Goal: Information Seeking & Learning: Learn about a topic

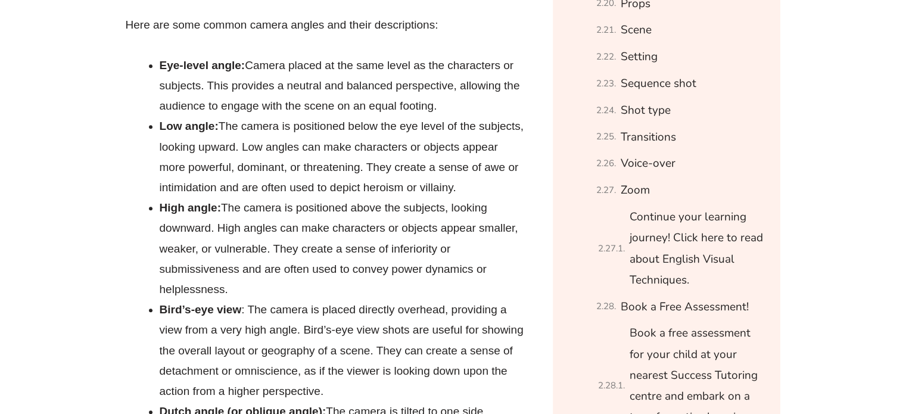
scroll to position [1280, 0]
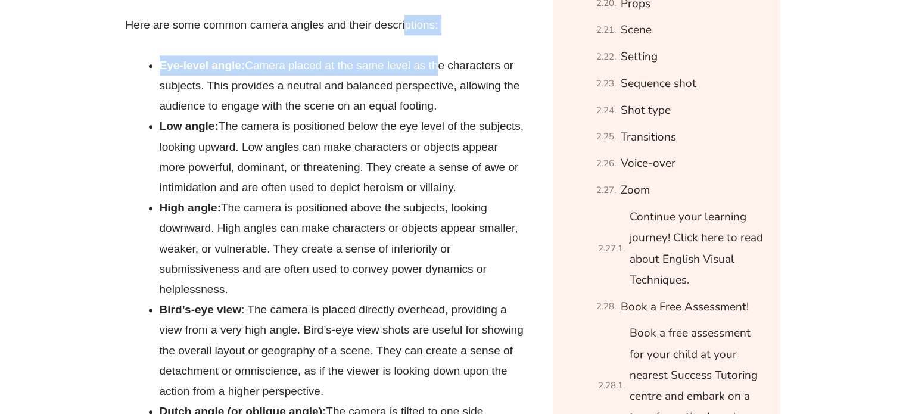
drag, startPoint x: 413, startPoint y: 28, endPoint x: 451, endPoint y: 128, distance: 106.9
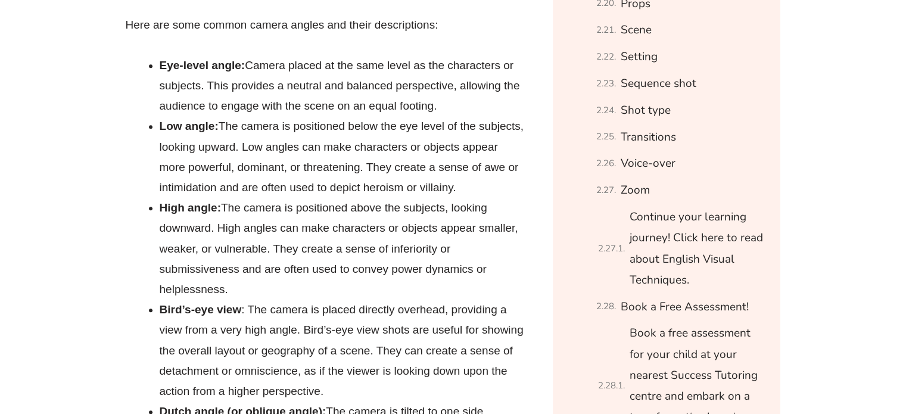
click at [419, 157] on li "Low angle: The camera is positioned below the eye level of the subjects, lookin…" at bounding box center [342, 157] width 365 height 82
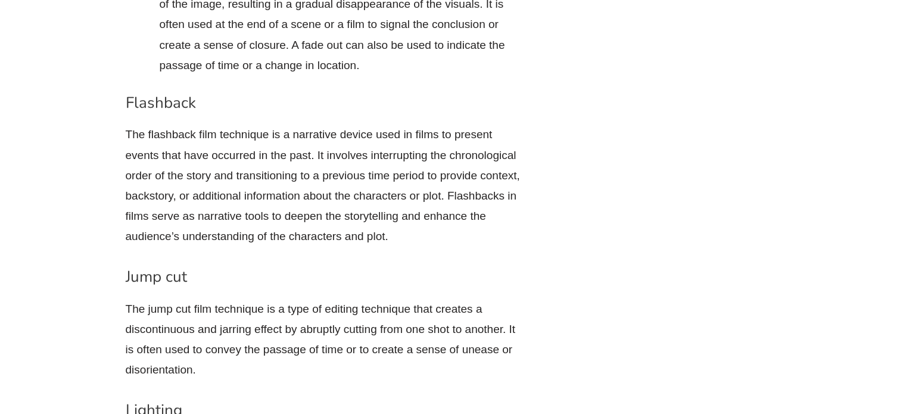
scroll to position [4933, 0]
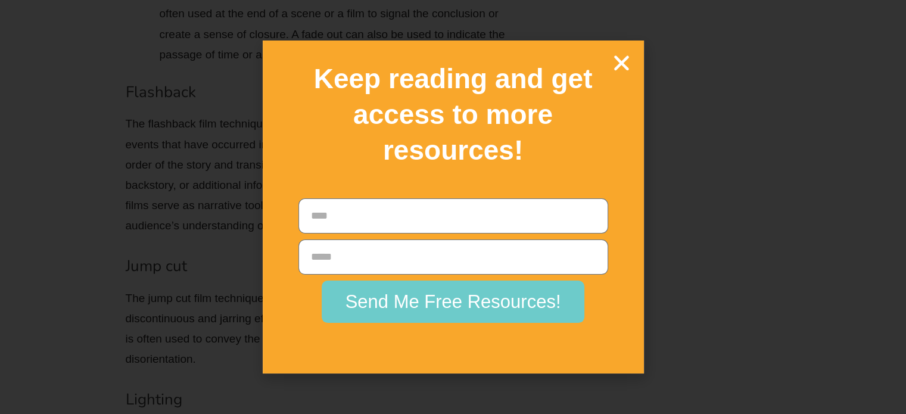
click at [630, 54] on icon "Close" at bounding box center [621, 62] width 21 height 21
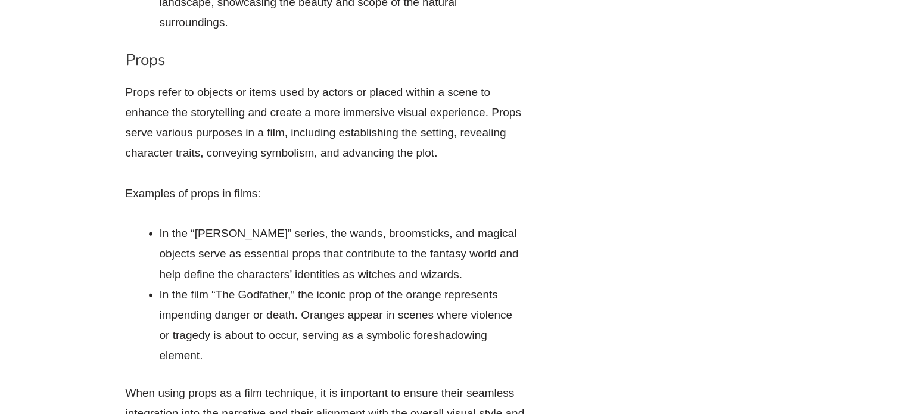
scroll to position [7632, 0]
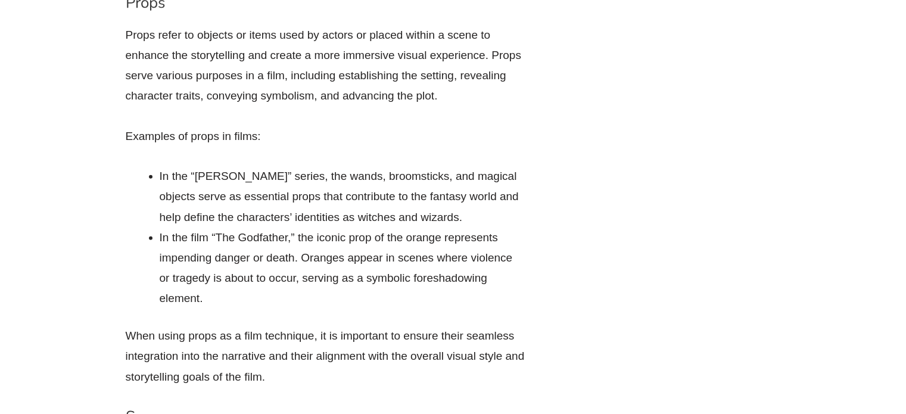
click at [367, 81] on p "Props refer to objects or items used by actors or placed within a scene to enha…" at bounding box center [325, 66] width 399 height 82
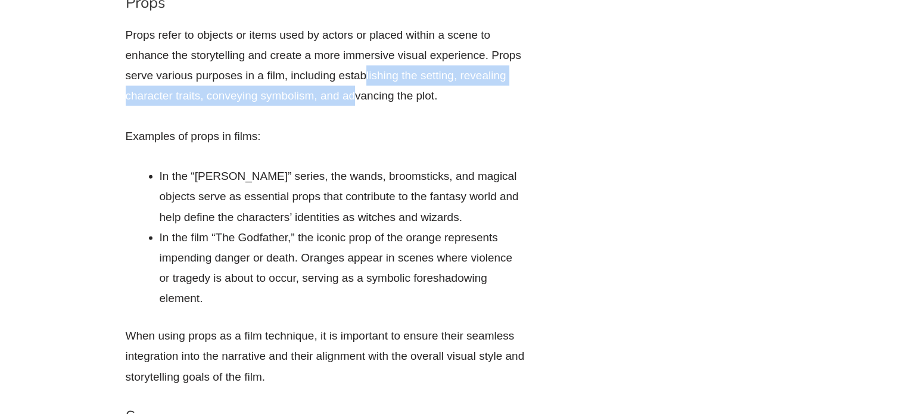
drag, startPoint x: 356, startPoint y: 99, endPoint x: 434, endPoint y: 75, distance: 81.2
click at [355, 101] on p "Props refer to objects or items used by actors or placed within a scene to enha…" at bounding box center [325, 66] width 399 height 82
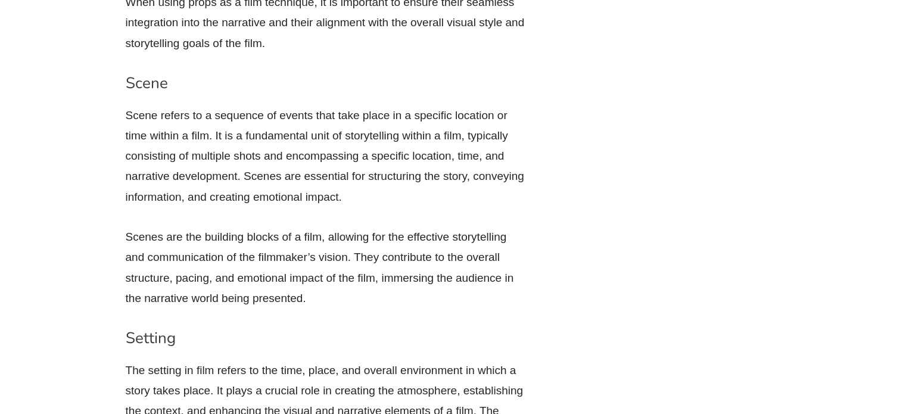
scroll to position [7966, 0]
click at [498, 33] on p "When using props as a film technique, it is important to ensure their seamless …" at bounding box center [325, 22] width 399 height 61
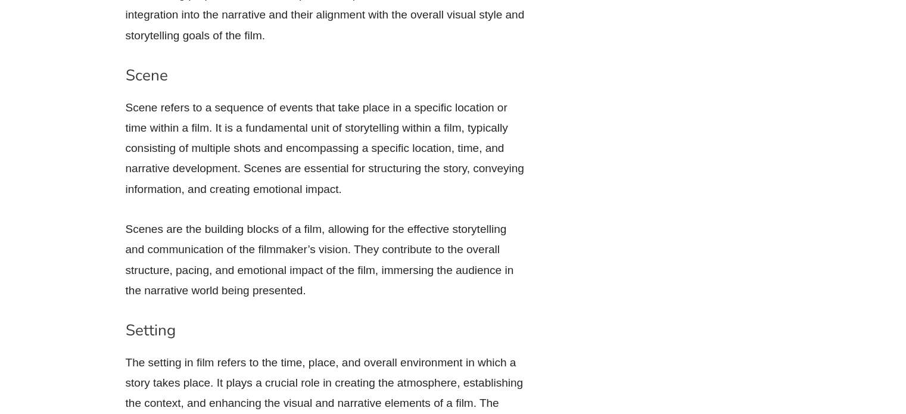
scroll to position [7975, 0]
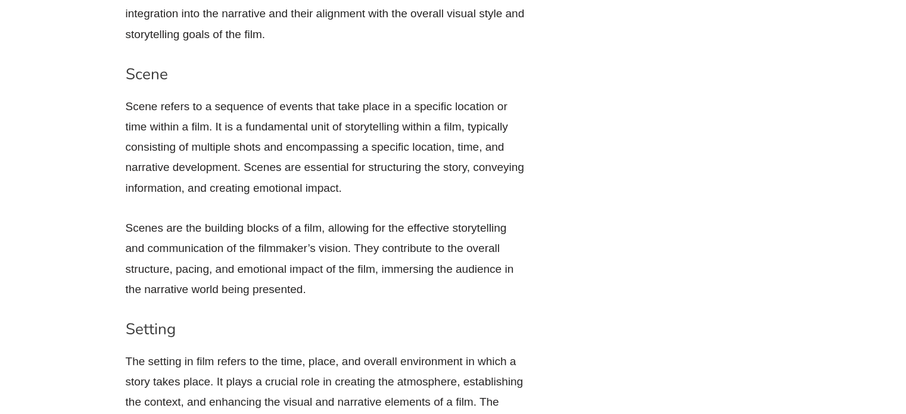
drag, startPoint x: 560, startPoint y: 245, endPoint x: 719, endPoint y: 152, distance: 184.5
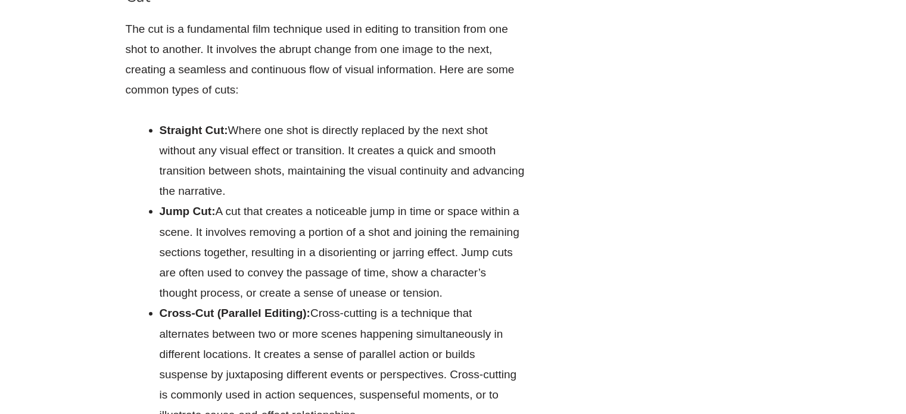
scroll to position [2580, 0]
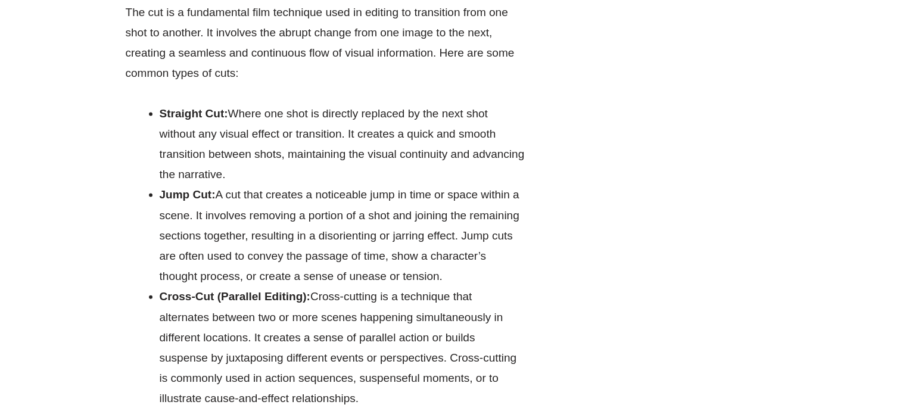
click at [379, 341] on li "Cross-Cut (Parallel Editing): Cross-cutting is a technique that alternates betw…" at bounding box center [342, 348] width 365 height 122
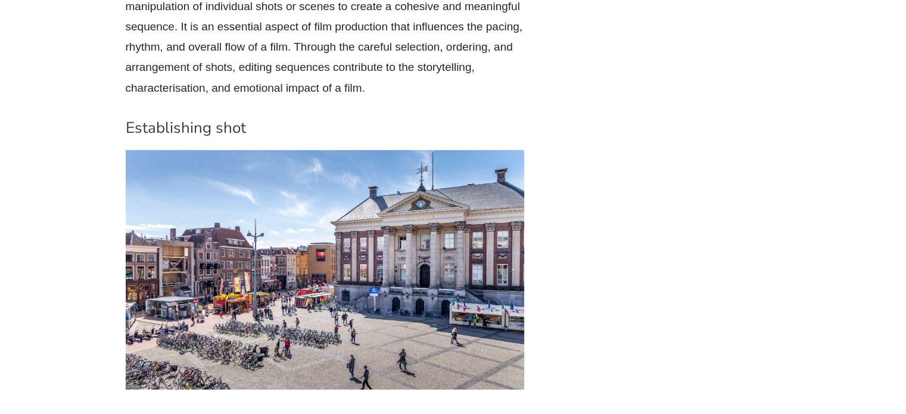
scroll to position [4328, 0]
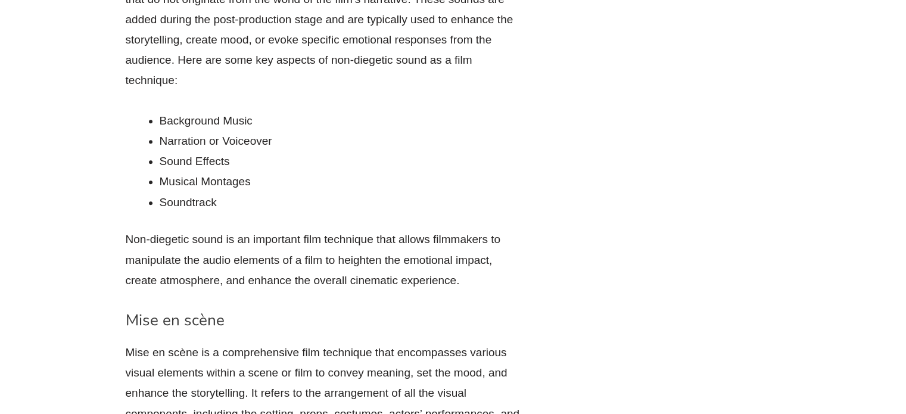
drag, startPoint x: 598, startPoint y: 229, endPoint x: 603, endPoint y: 219, distance: 10.9
click at [599, 228] on div "Table of Content What are film techniques? Film techniques Camera Angles Colour…" at bounding box center [666, 228] width 239 height 10155
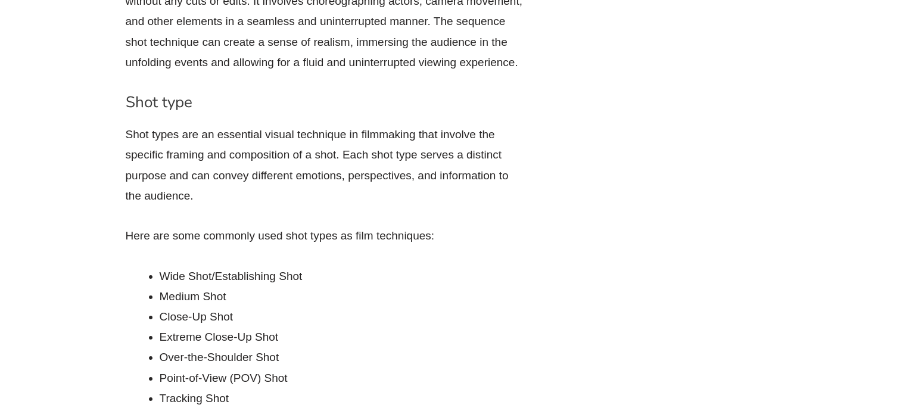
scroll to position [8467, 0]
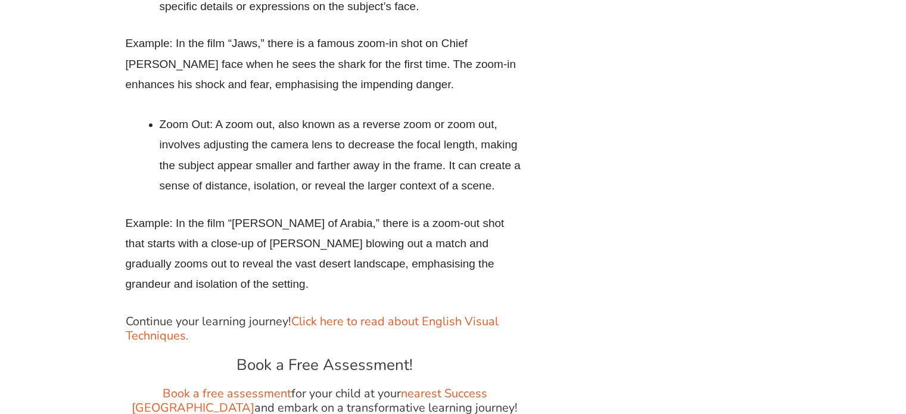
scroll to position [10056, 0]
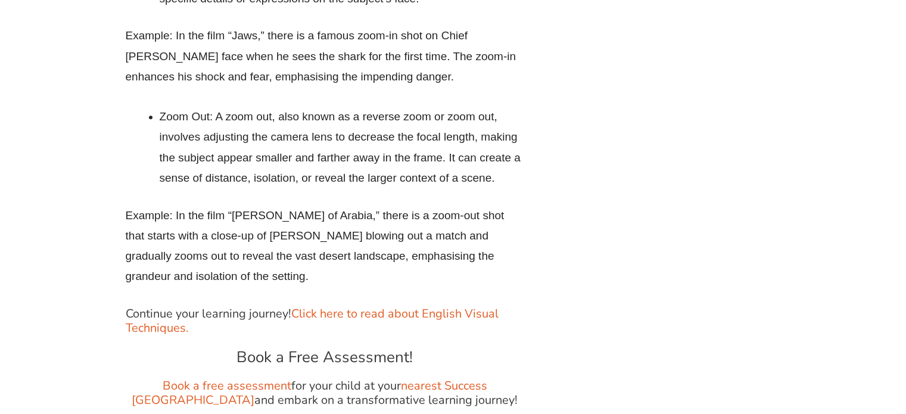
click at [356, 138] on li "Zoom Out: A zoom out, also known as a reverse zoom or zoom out, involves adjust…" at bounding box center [342, 148] width 365 height 82
